Goal: Book appointment/travel/reservation

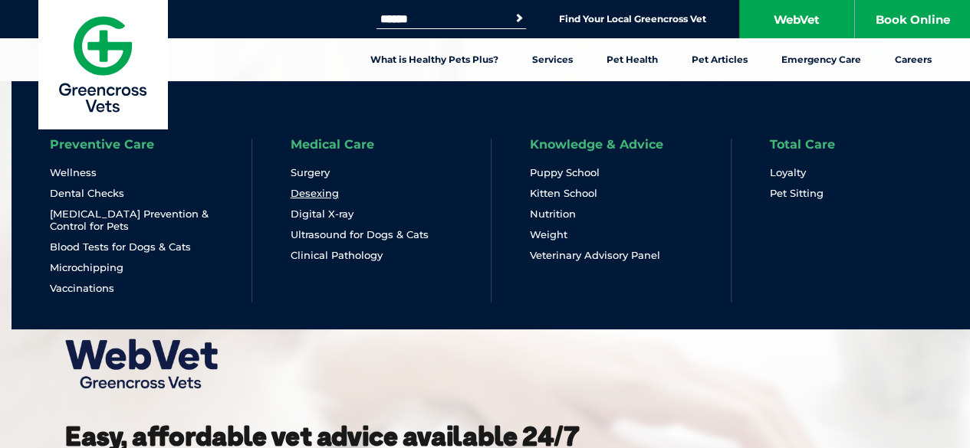
click at [330, 193] on link "Desexing" at bounding box center [315, 193] width 48 height 13
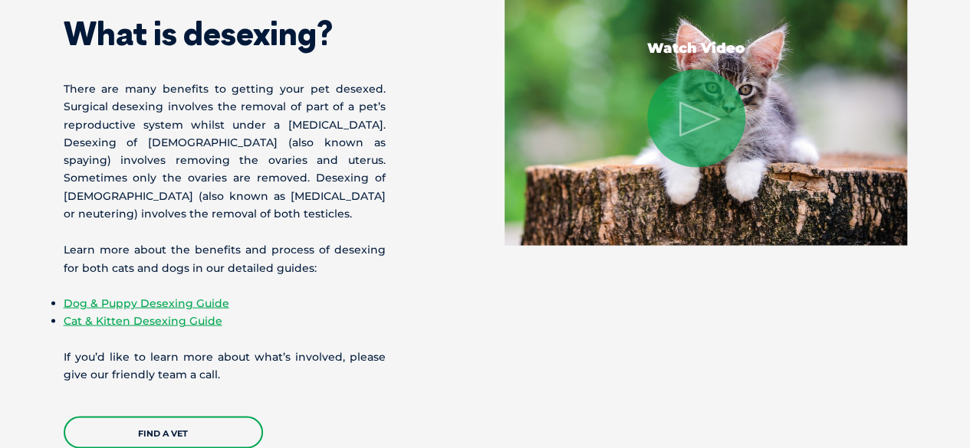
scroll to position [1183, 0]
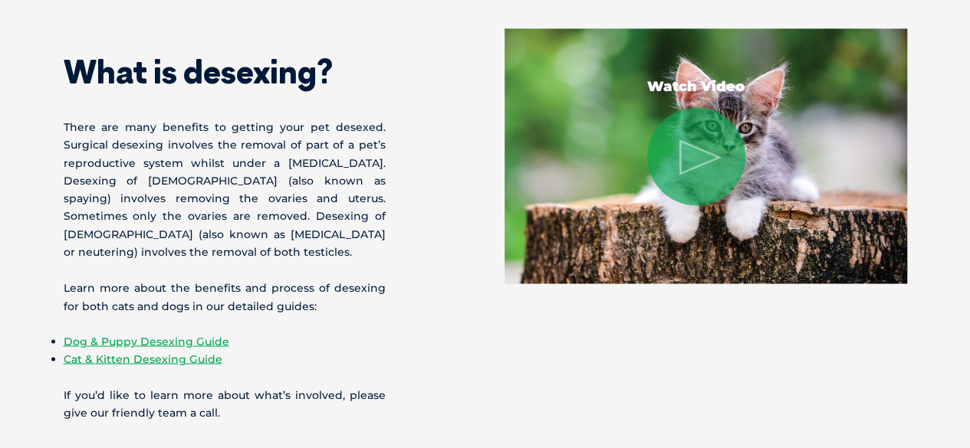
click at [735, 215] on img at bounding box center [705, 155] width 402 height 255
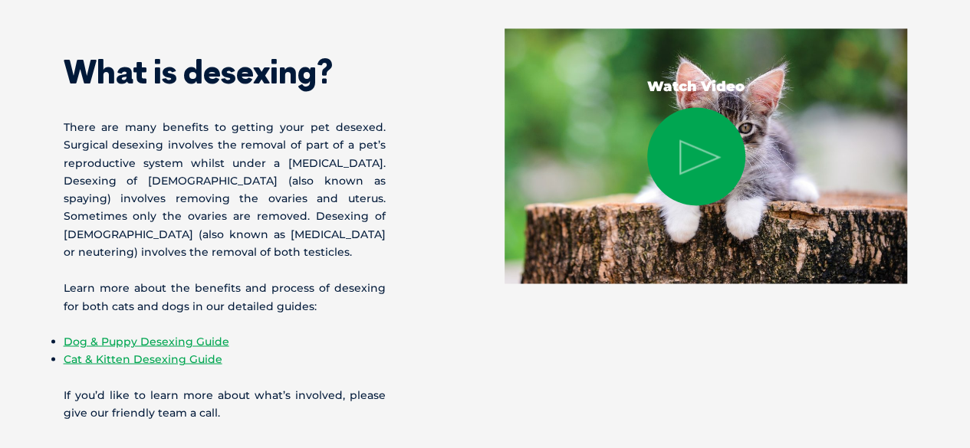
click at [693, 140] on icon at bounding box center [699, 157] width 41 height 35
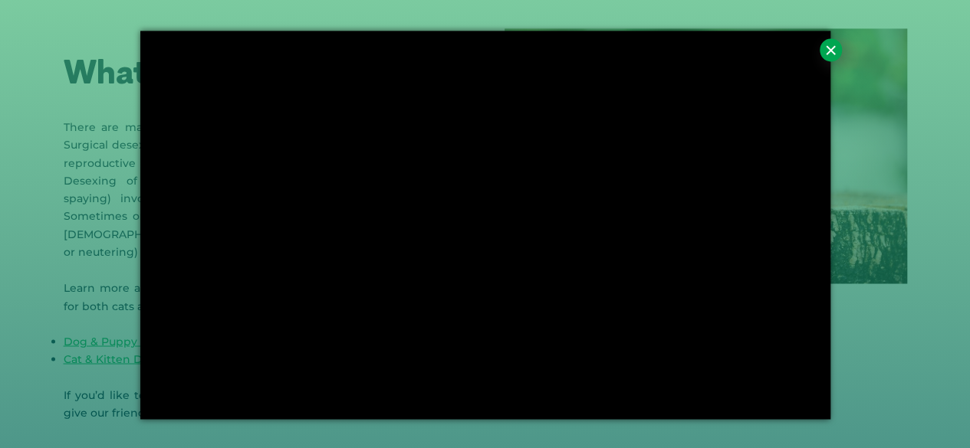
click at [869, 361] on div "×" at bounding box center [485, 224] width 970 height 448
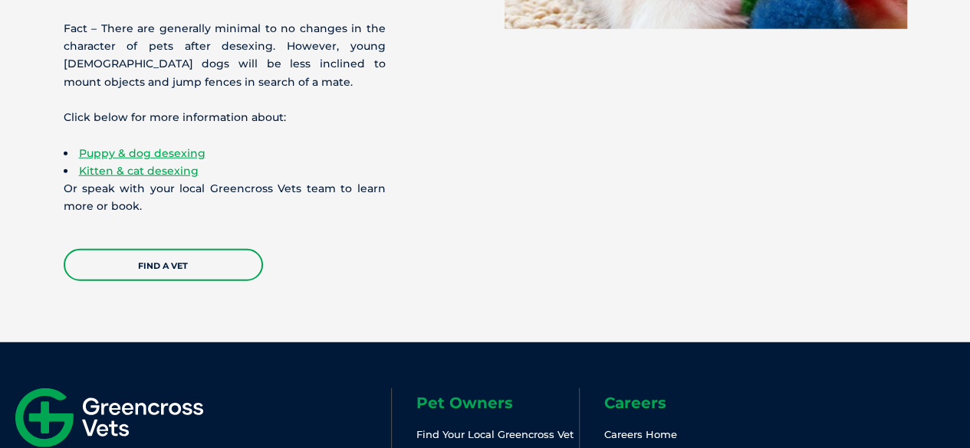
scroll to position [4844, 0]
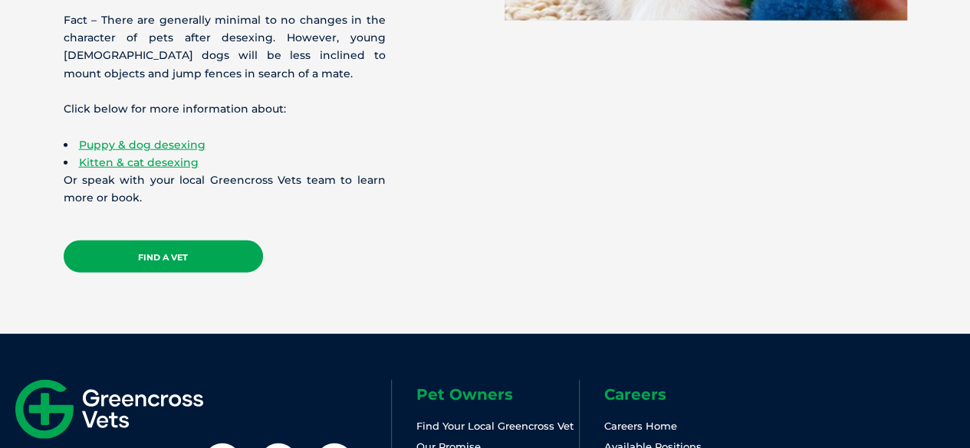
click at [258, 241] on link "Find a Vet" at bounding box center [163, 257] width 199 height 32
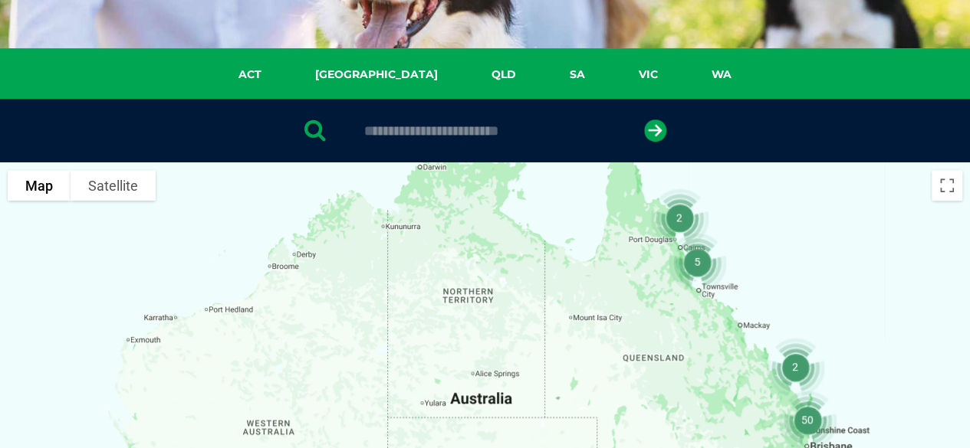
scroll to position [222, 0]
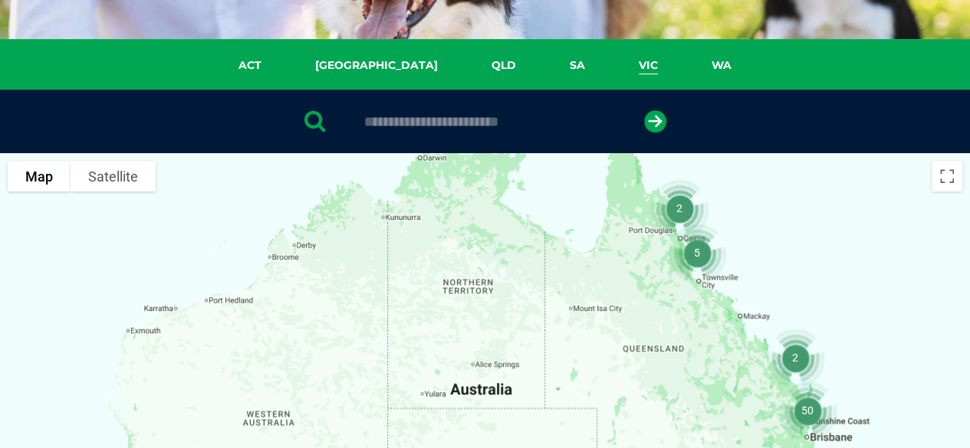
click at [612, 67] on link "VIC" at bounding box center [648, 66] width 73 height 18
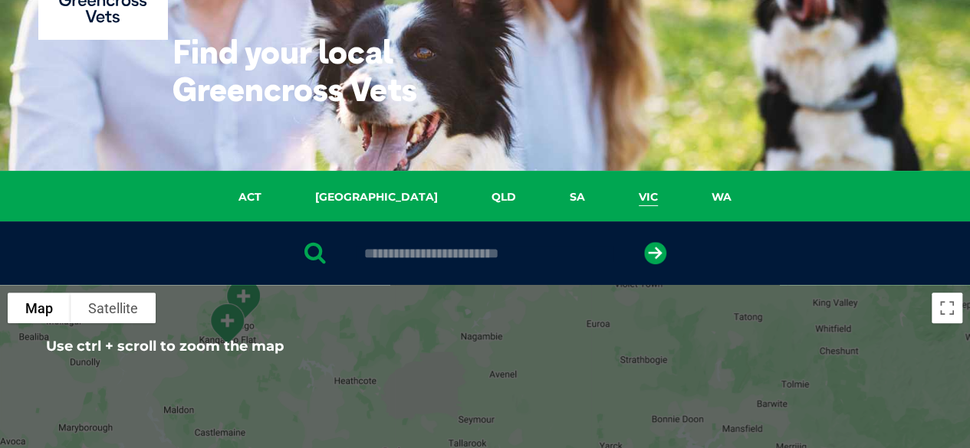
scroll to position [90, 0]
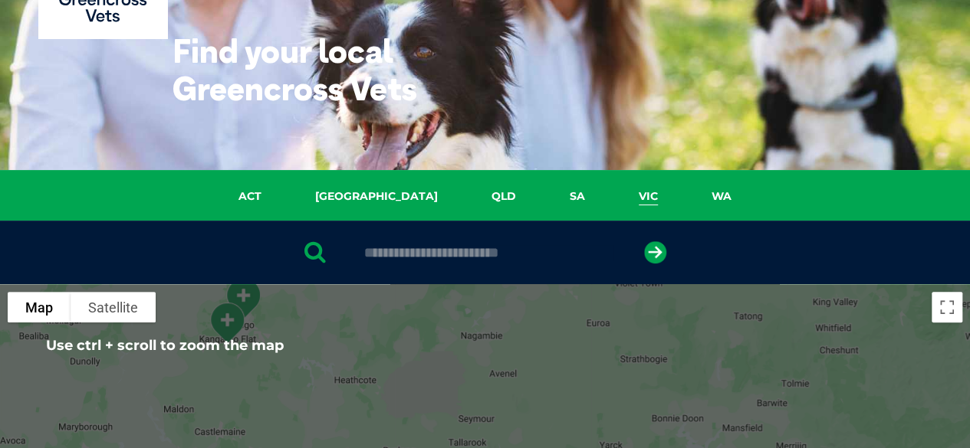
click at [511, 246] on input "text" at bounding box center [484, 252] width 257 height 15
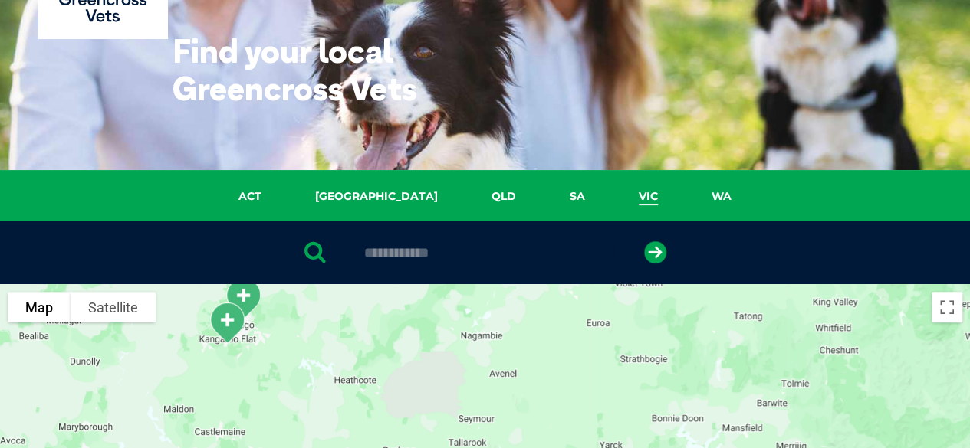
type input "**********"
click at [644, 241] on button "submit" at bounding box center [655, 252] width 22 height 22
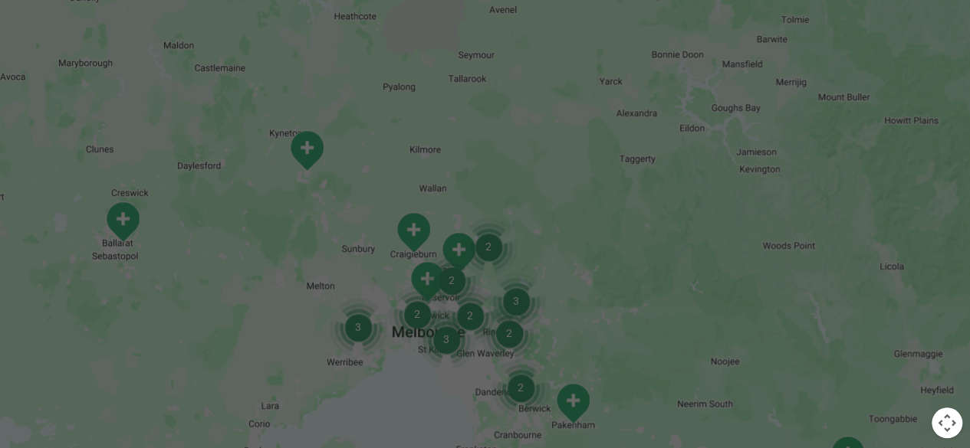
scroll to position [511, 0]
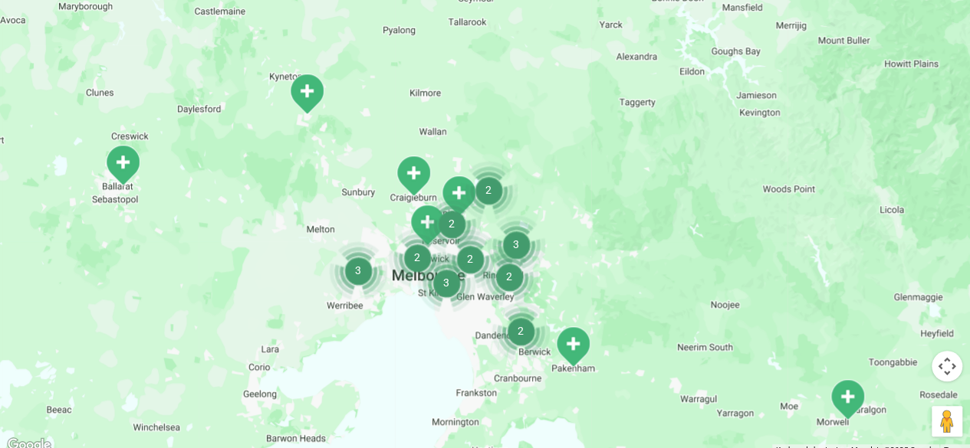
click at [485, 189] on img "2" at bounding box center [488, 190] width 71 height 71
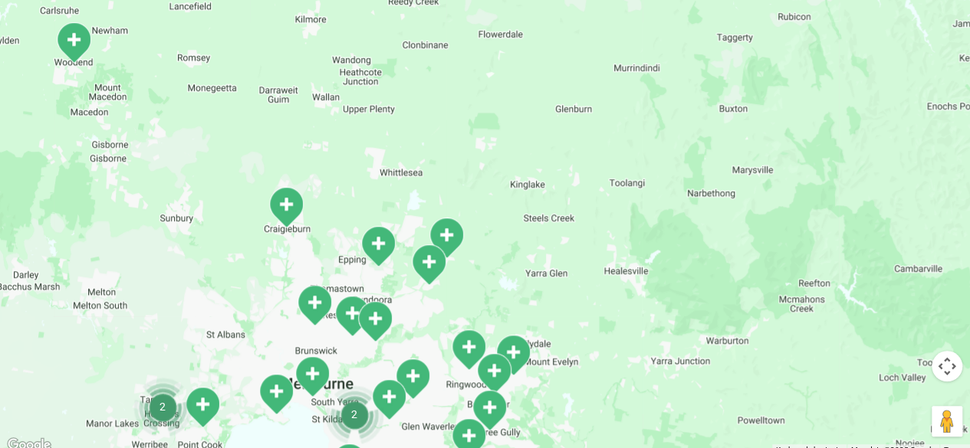
scroll to position [0, 0]
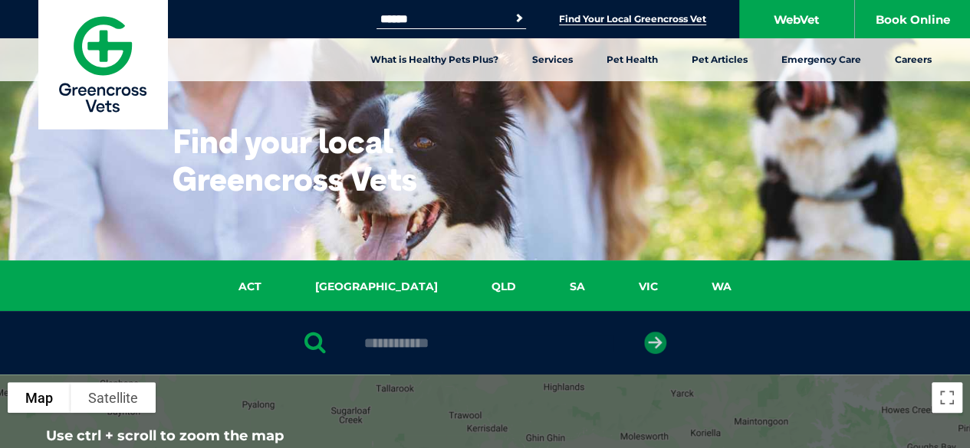
click at [652, 344] on icon "submit" at bounding box center [655, 343] width 22 height 22
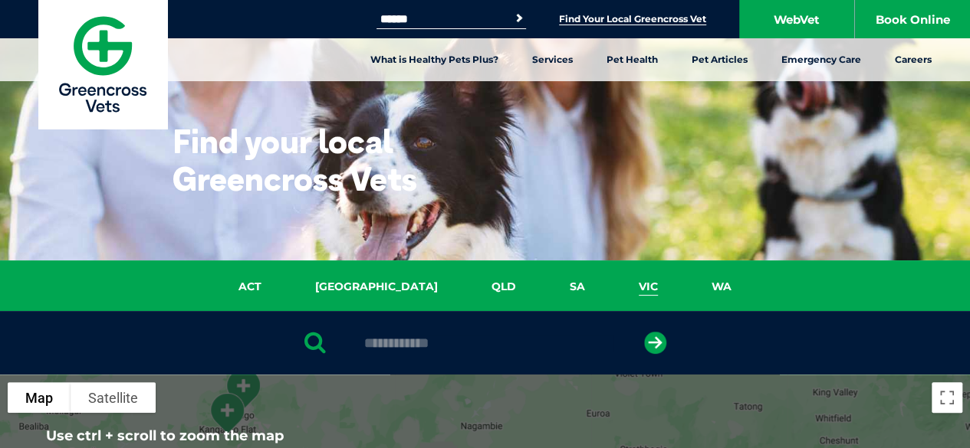
click at [612, 289] on link "VIC" at bounding box center [648, 287] width 73 height 18
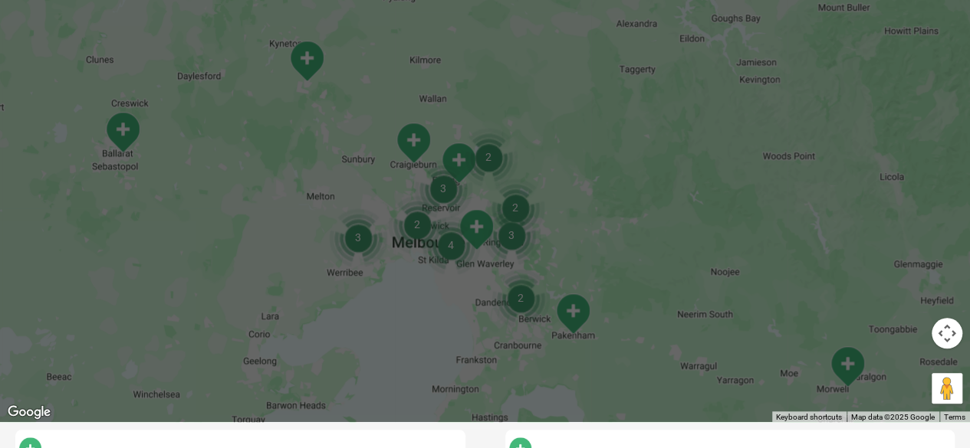
scroll to position [545, 0]
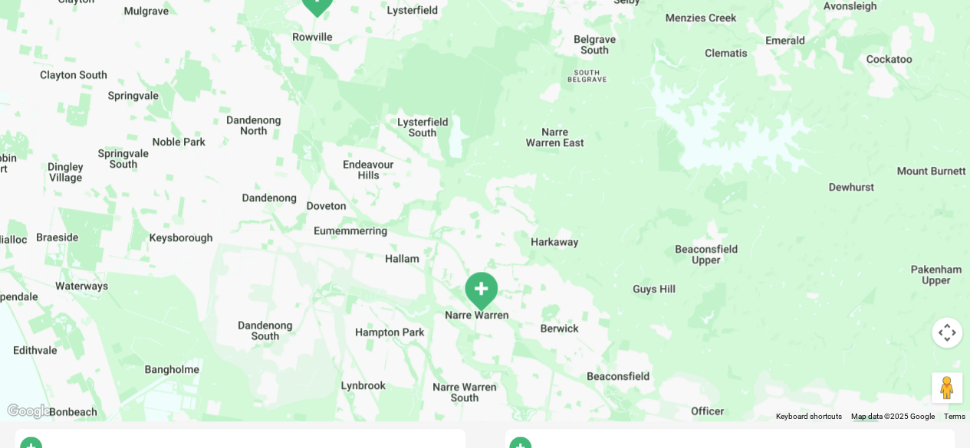
click at [483, 284] on img "Narre Warren" at bounding box center [480, 291] width 51 height 54
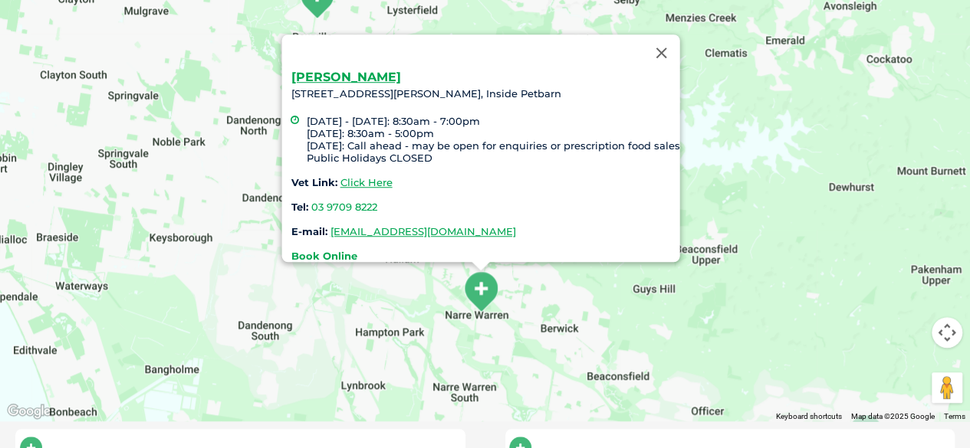
click at [332, 251] on strong "Book Online" at bounding box center [324, 256] width 66 height 12
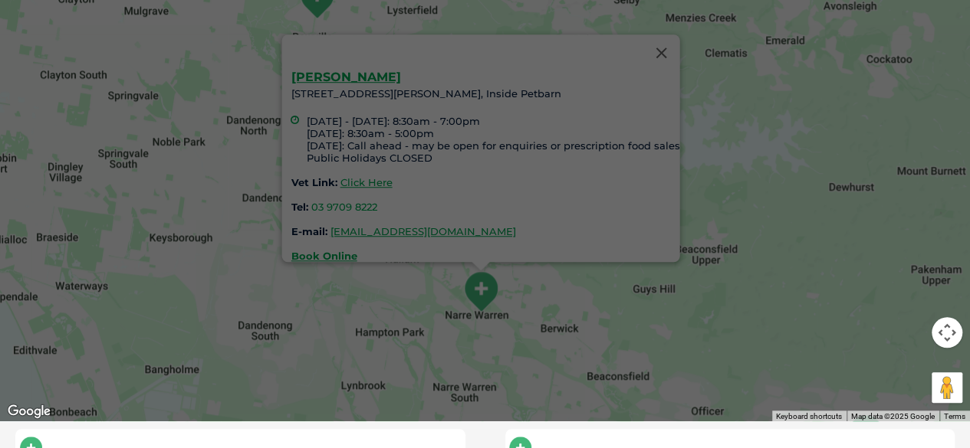
scroll to position [0, 0]
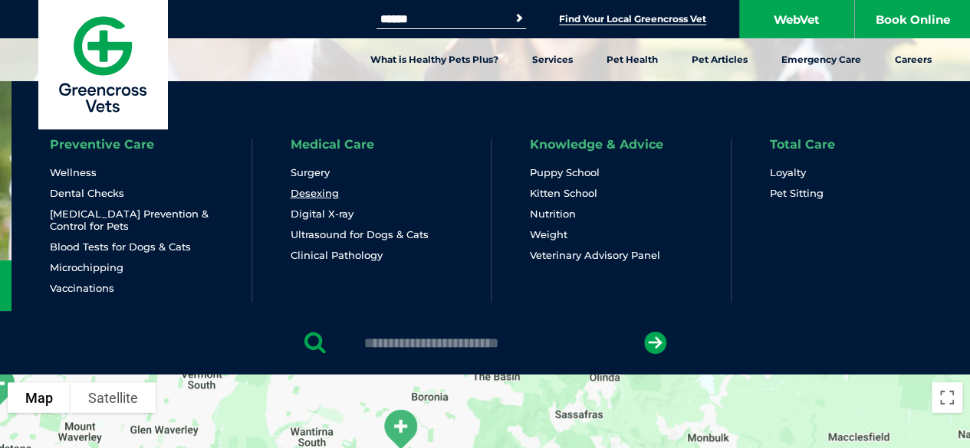
click at [320, 192] on link "Desexing" at bounding box center [315, 193] width 48 height 13
